Goal: Find specific page/section: Find specific page/section

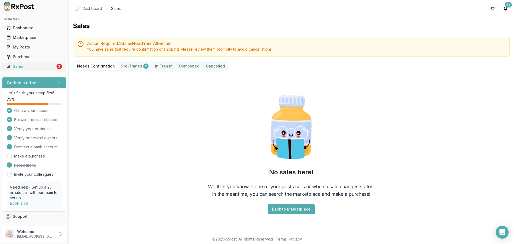
click at [31, 67] on div "Sales" at bounding box center [30, 66] width 49 height 5
click at [25, 48] on div "My Posts" at bounding box center [33, 46] width 55 height 5
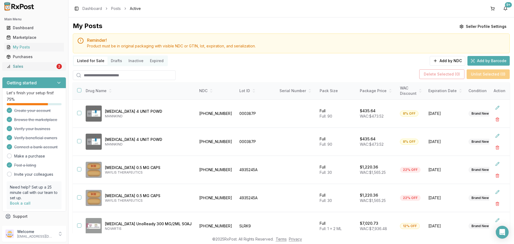
click at [52, 68] on div "Sales" at bounding box center [30, 66] width 49 height 5
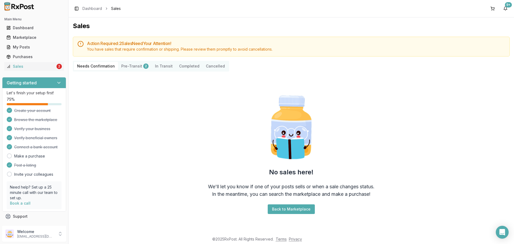
click at [137, 64] on button "Pre-Transit 2" at bounding box center [135, 66] width 34 height 9
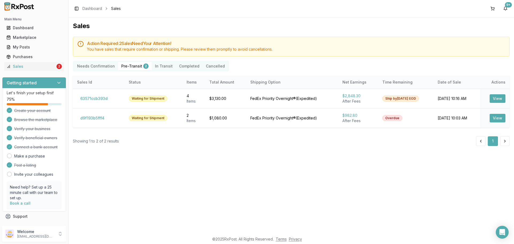
drag, startPoint x: 49, startPoint y: 67, endPoint x: 55, endPoint y: 71, distance: 7.1
click at [49, 67] on div "Sales" at bounding box center [30, 66] width 49 height 5
